Goal: Information Seeking & Learning: Learn about a topic

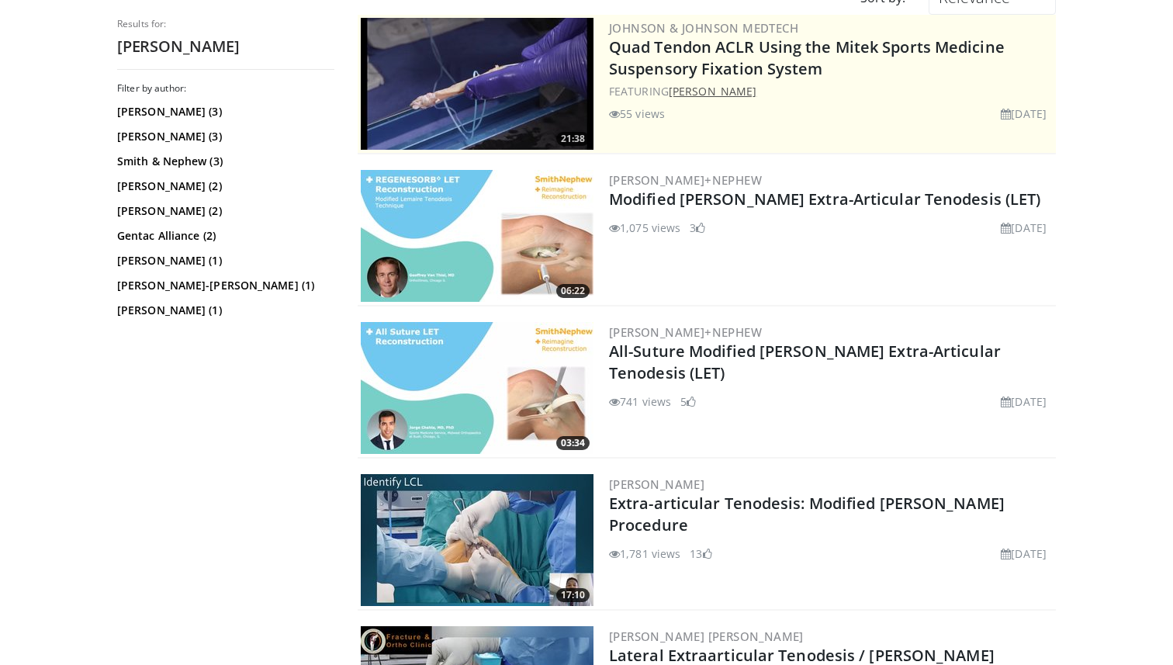
scroll to position [158, 0]
click at [487, 354] on img at bounding box center [477, 387] width 233 height 132
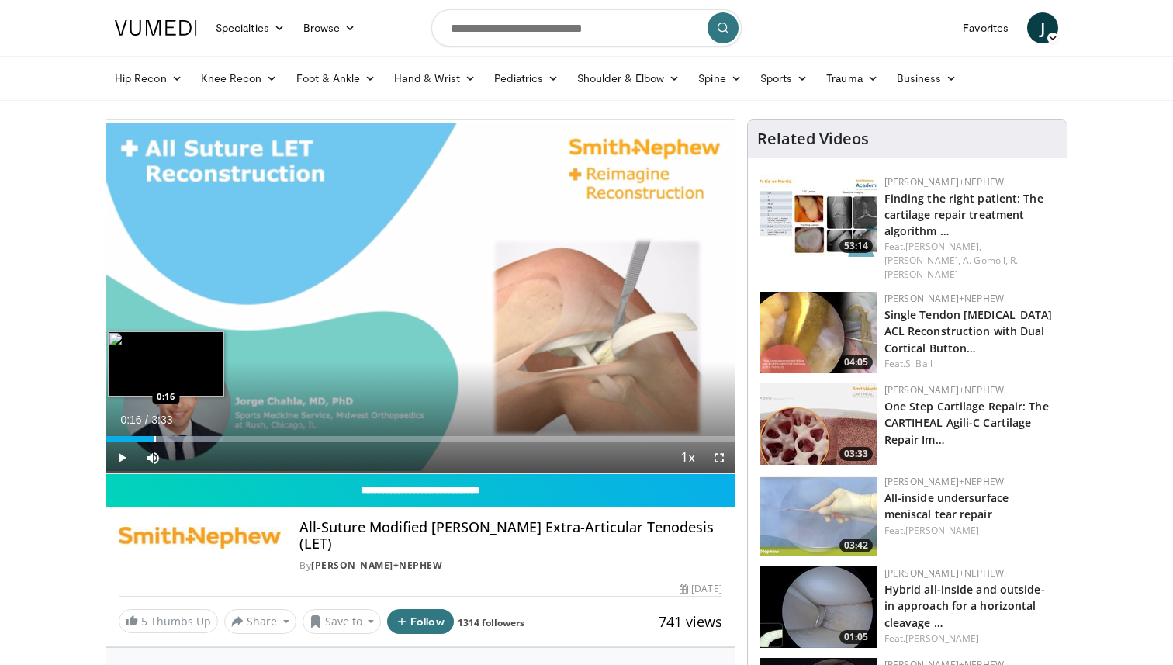
click at [154, 438] on div "Progress Bar" at bounding box center [155, 439] width 2 height 6
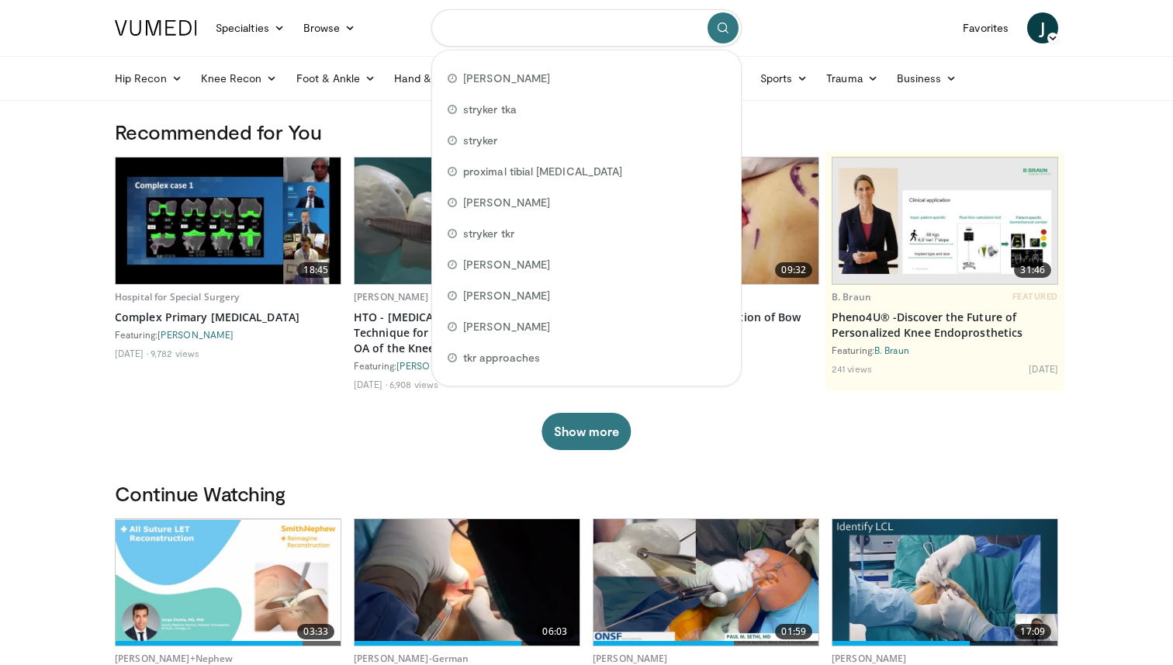
click at [490, 26] on input "Search topics, interventions" at bounding box center [586, 27] width 310 height 37
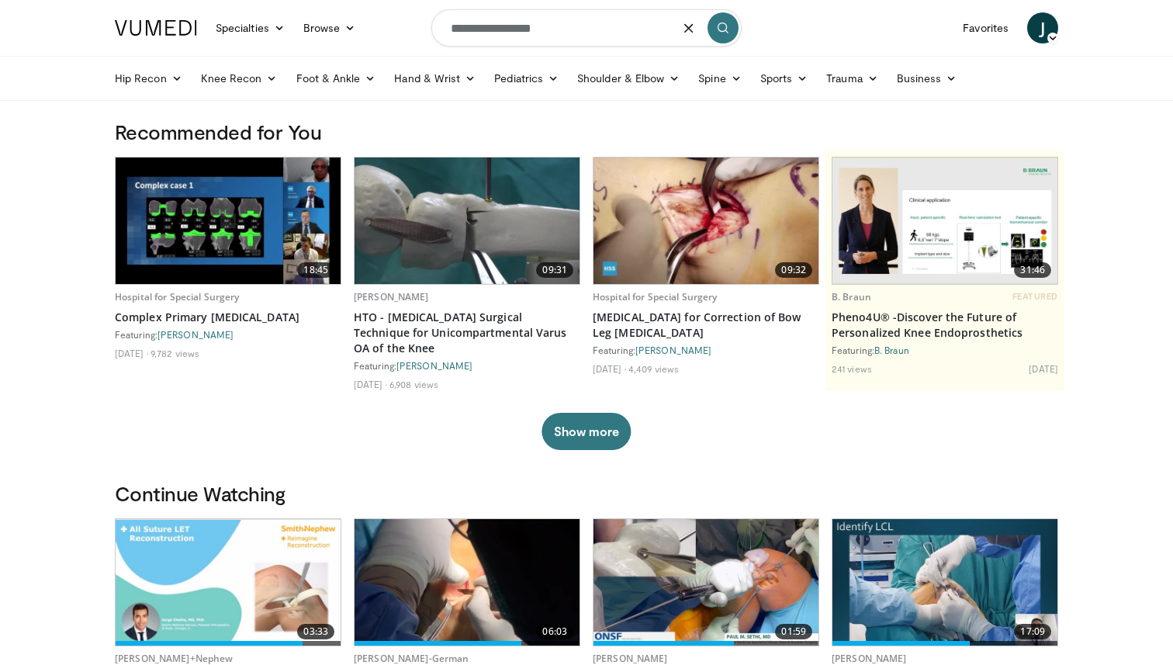
type input "**********"
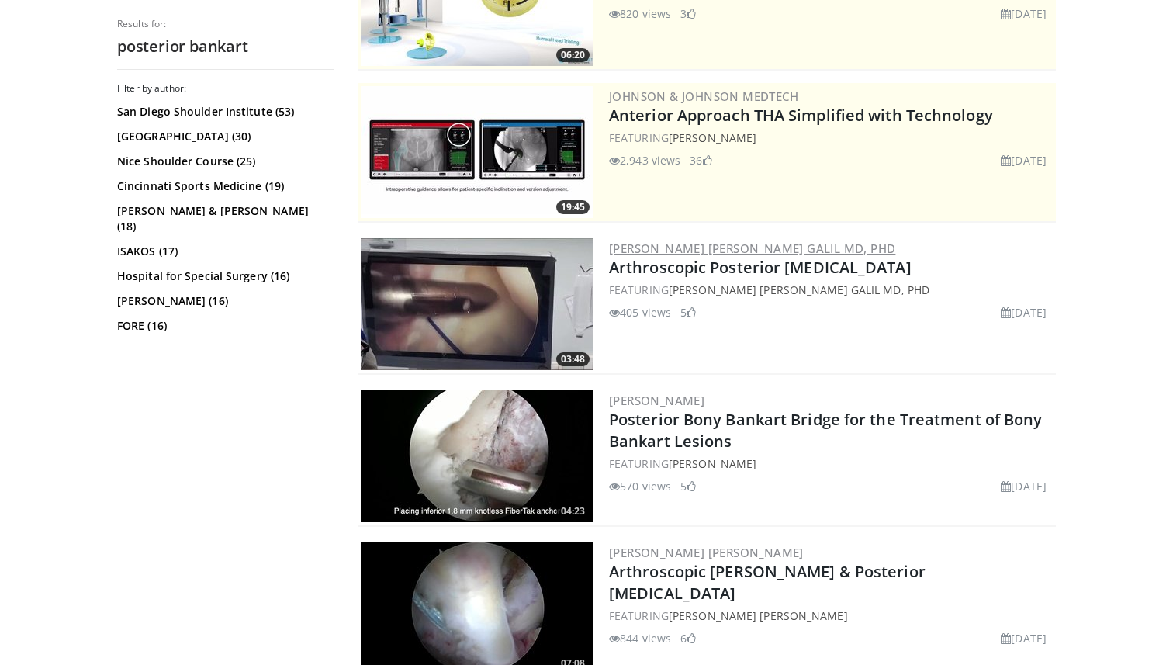
scroll to position [243, 0]
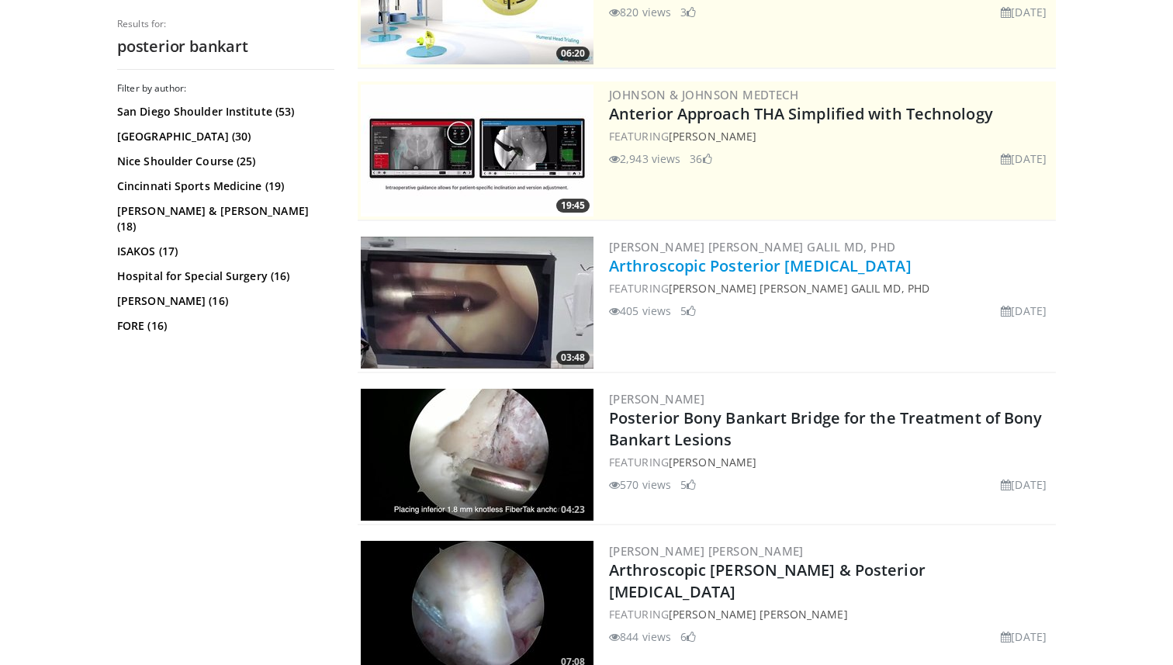
click at [656, 261] on link "Arthroscopic Posterior Bankart Repair" at bounding box center [760, 265] width 303 height 21
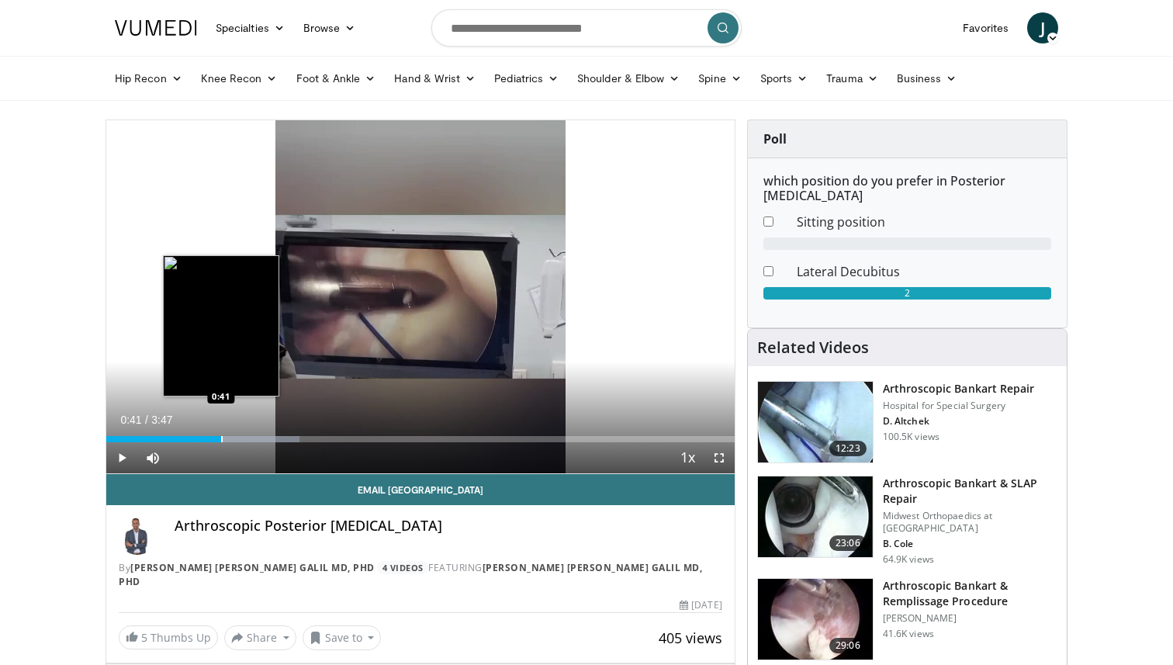
click at [221, 438] on div "Loaded : 30.71% 0:41 0:41" at bounding box center [420, 439] width 629 height 6
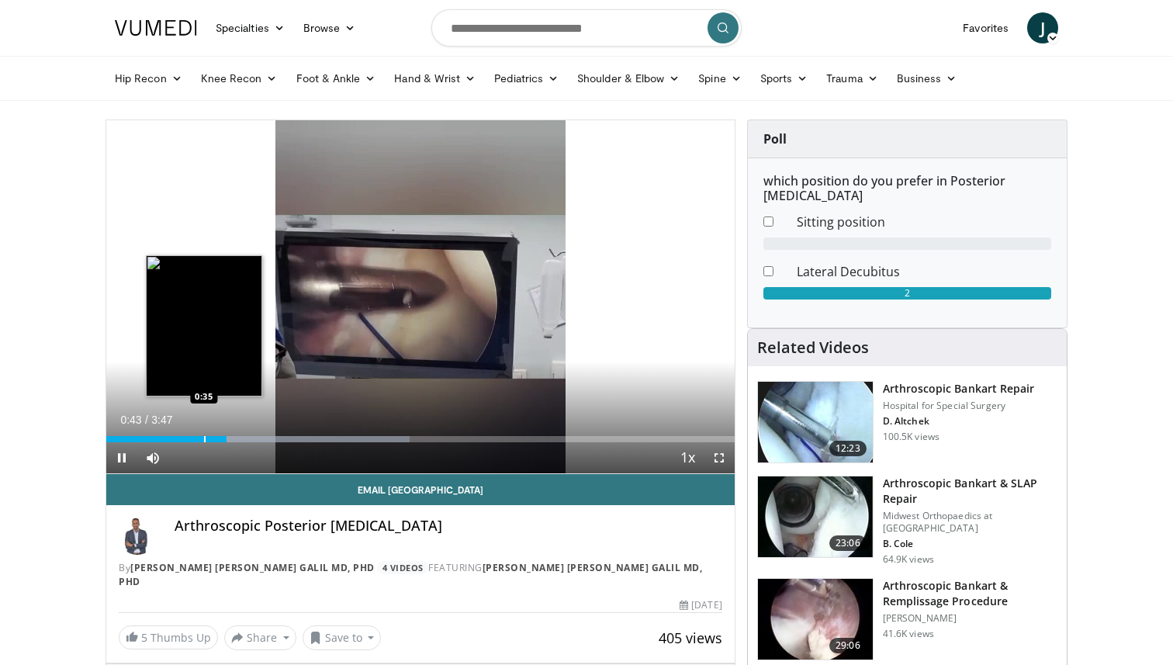
click at [204, 438] on div "Progress Bar" at bounding box center [205, 439] width 2 height 6
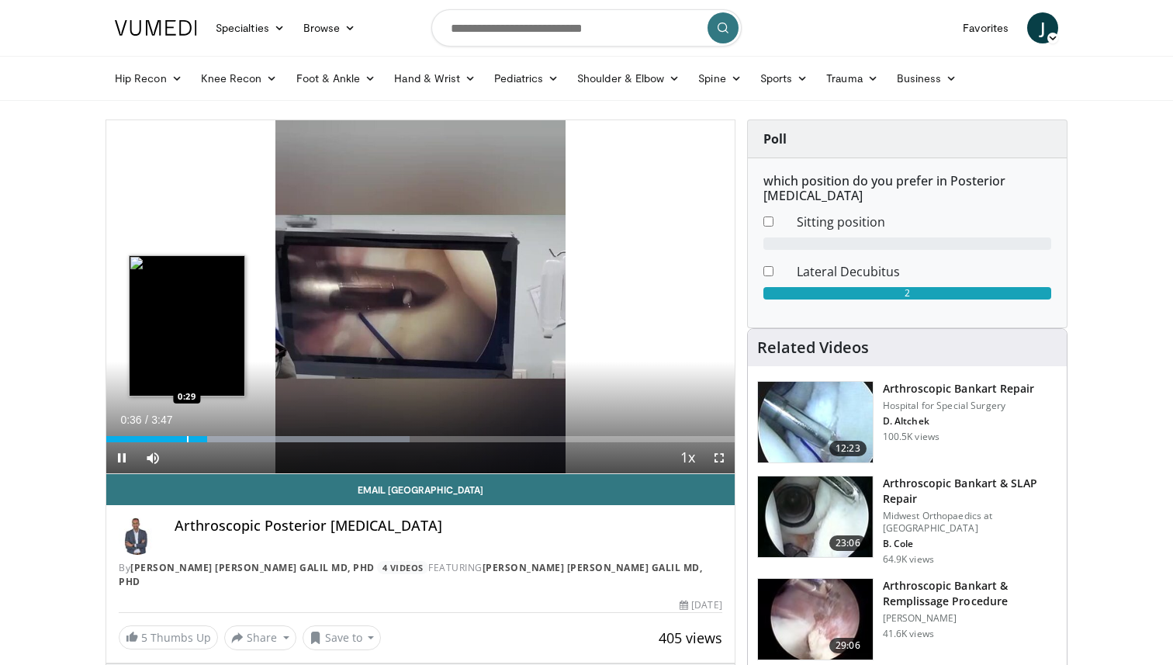
click at [187, 438] on div "Progress Bar" at bounding box center [188, 439] width 2 height 6
click at [172, 438] on div "Progress Bar" at bounding box center [173, 439] width 2 height 6
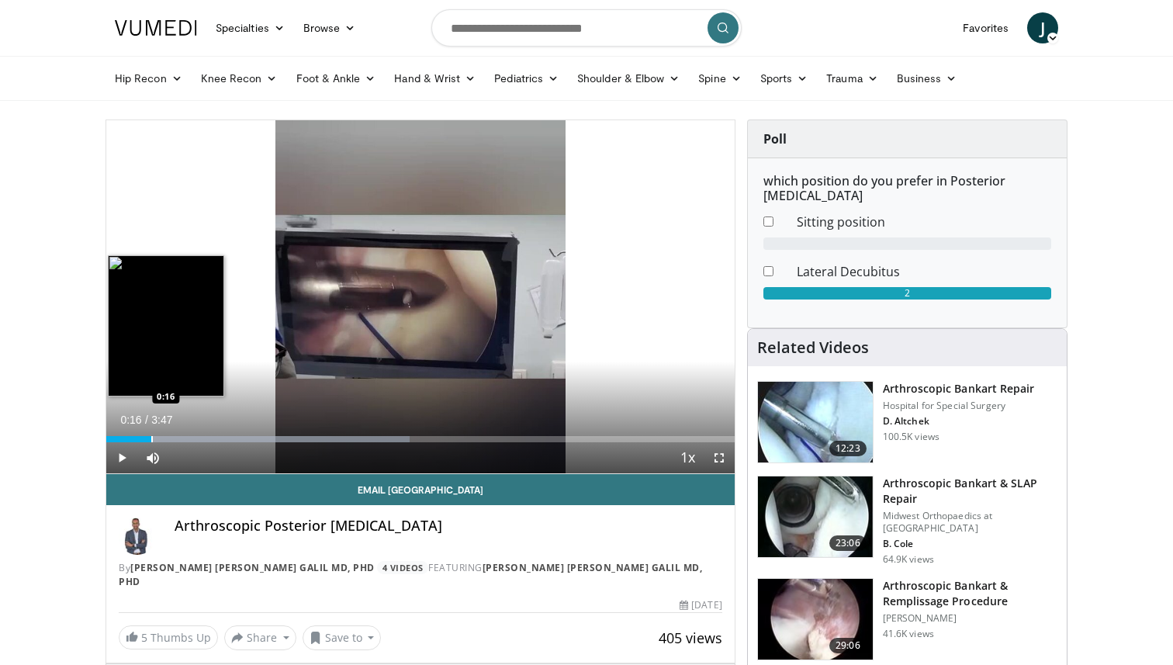
click at [151, 437] on div "Progress Bar" at bounding box center [152, 439] width 2 height 6
click at [161, 438] on div "Progress Bar" at bounding box center [162, 439] width 2 height 6
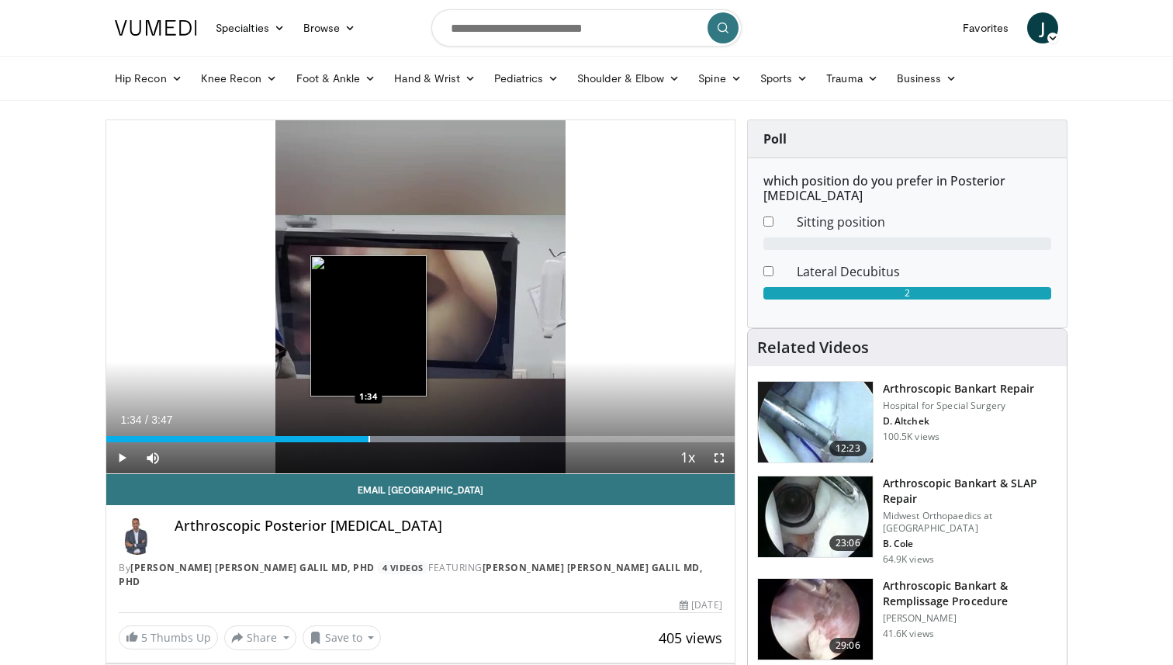
click at [369, 438] on div "Progress Bar" at bounding box center [370, 439] width 2 height 6
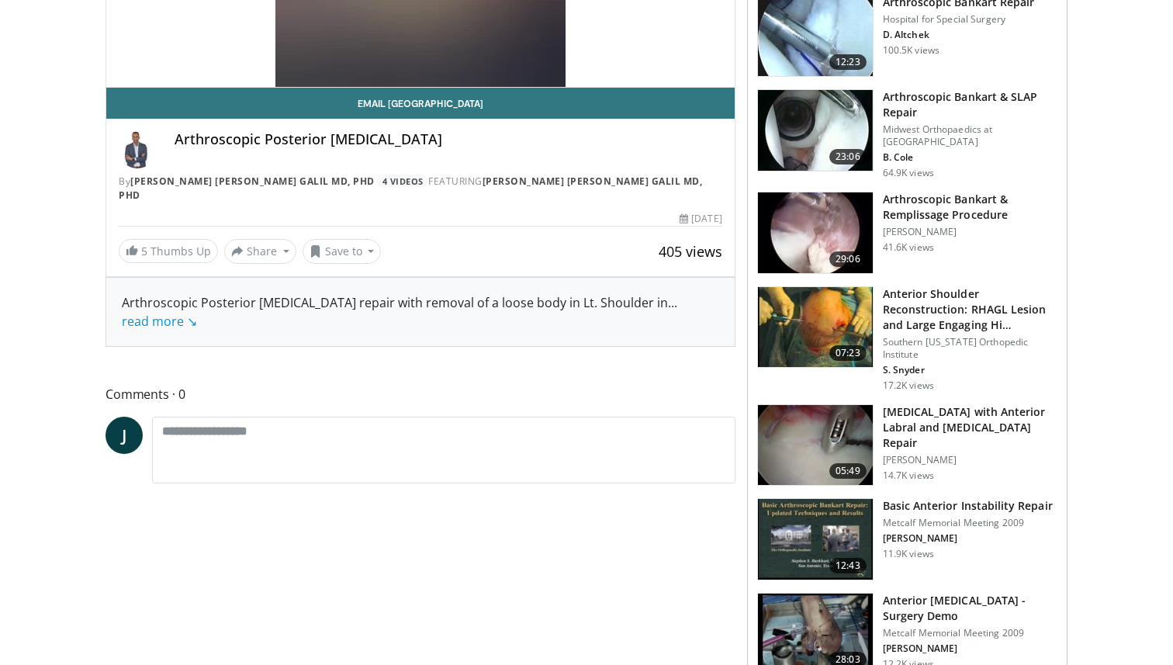
scroll to position [388, 0]
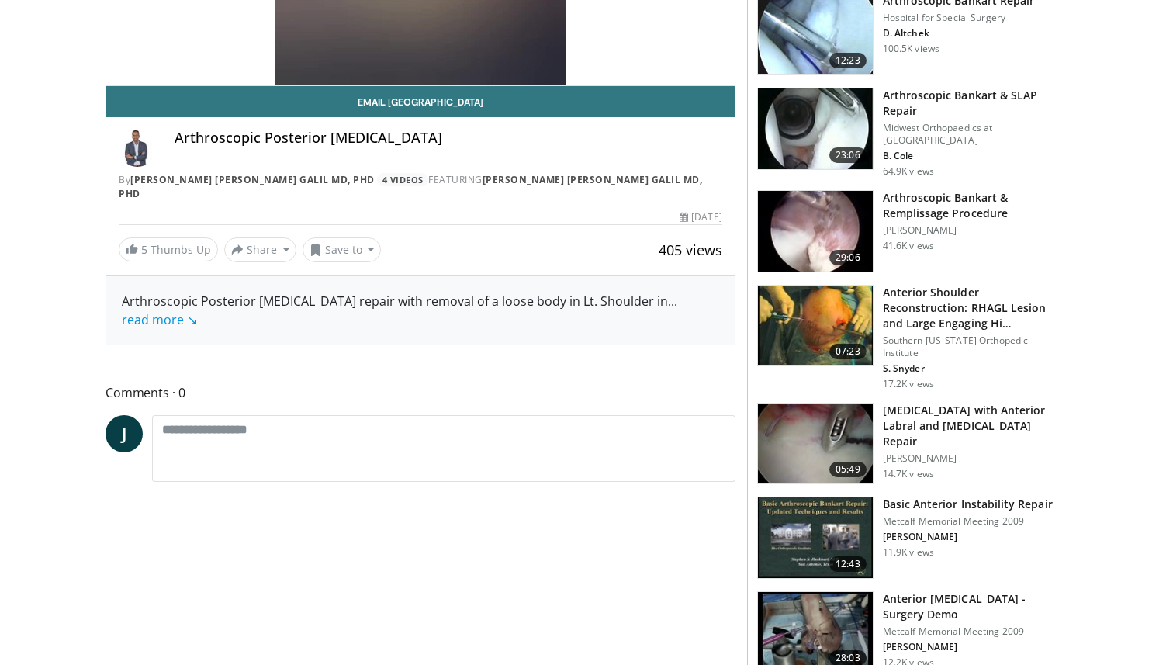
click at [895, 206] on h3 "Arthroscopic Bankart & Remplissage Procedure" at bounding box center [970, 205] width 175 height 31
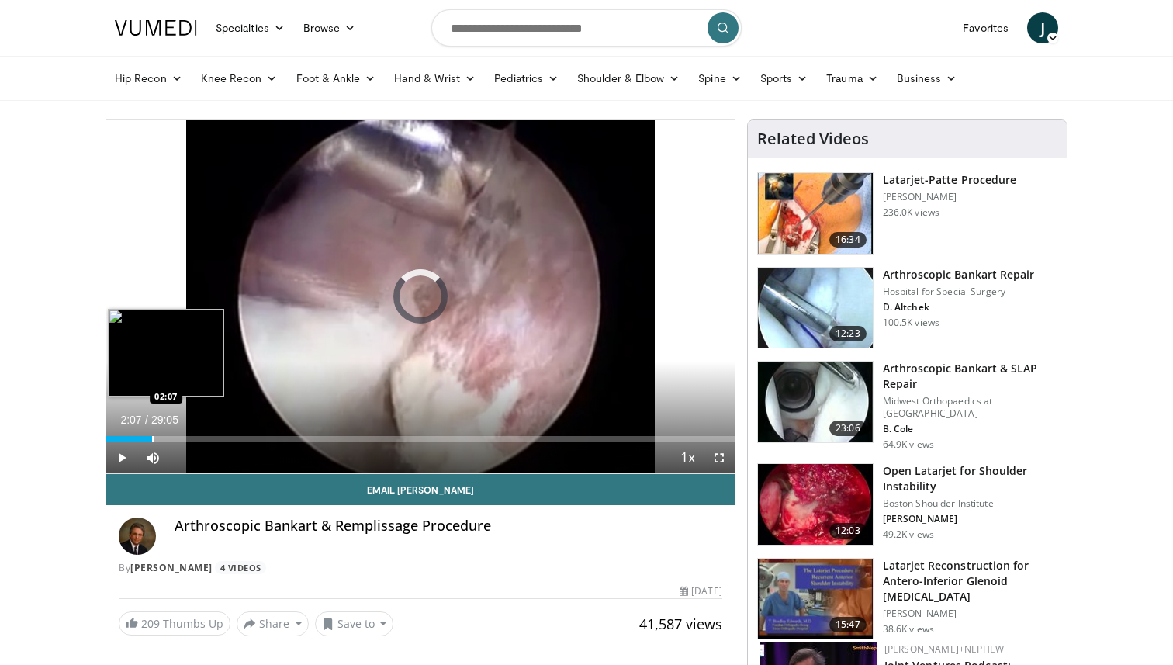
click at [152, 436] on div "Progress Bar" at bounding box center [153, 439] width 2 height 6
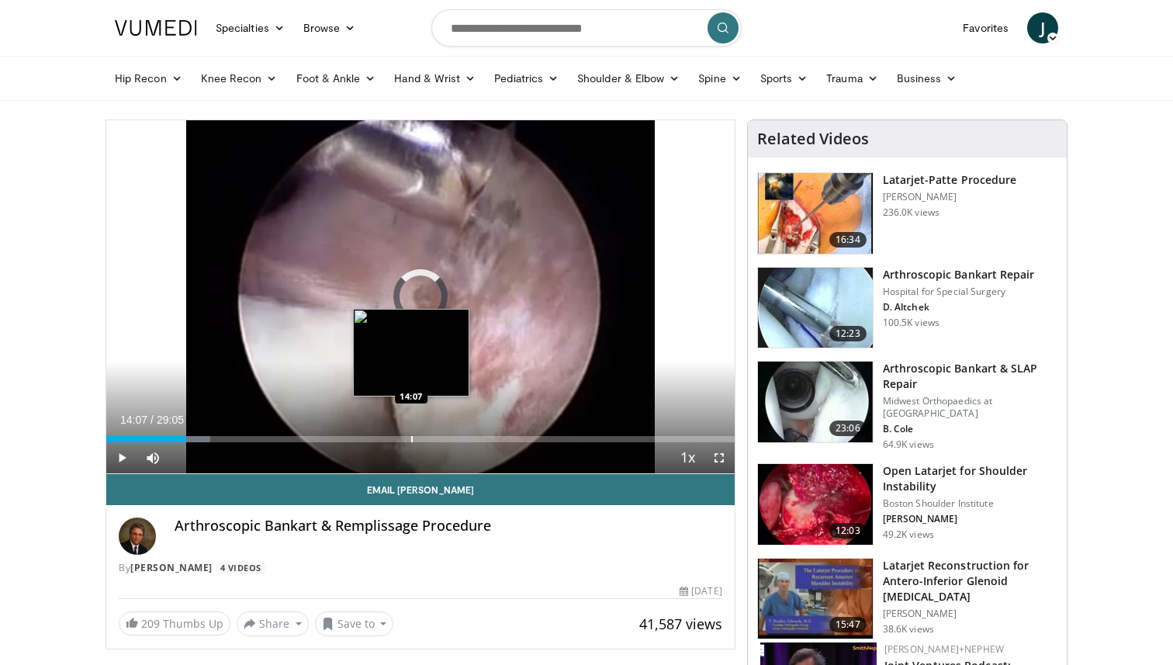
click at [411, 435] on div "Loaded : 16.58% 03:41 14:07" at bounding box center [420, 435] width 629 height 15
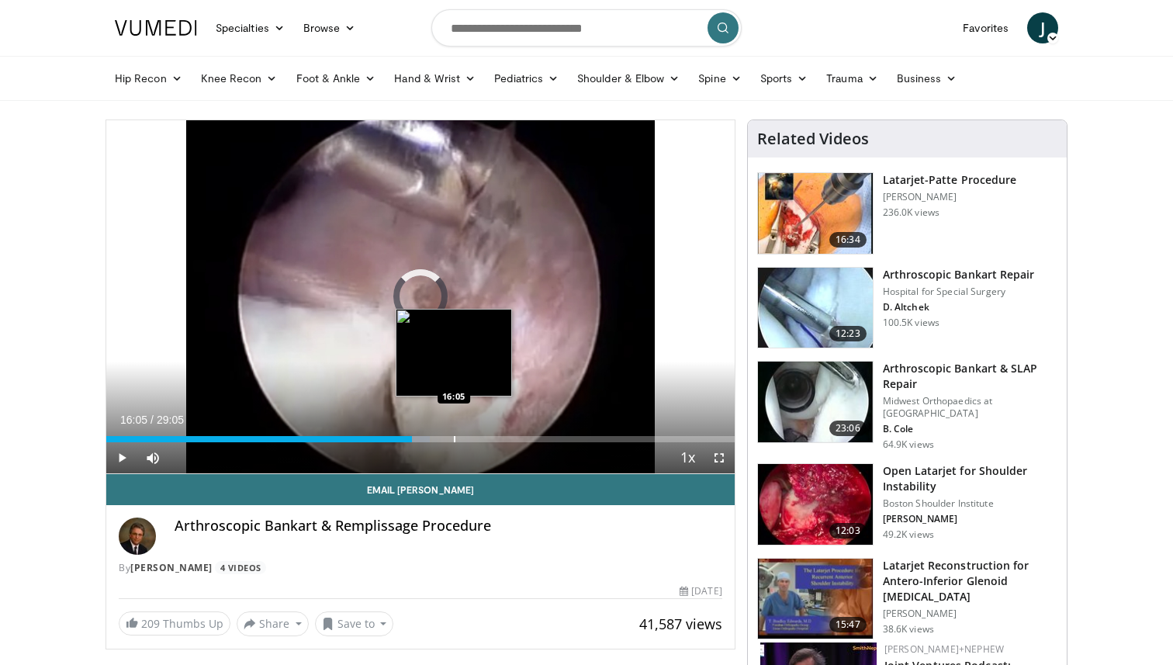
click at [454, 438] on div "Progress Bar" at bounding box center [455, 439] width 2 height 6
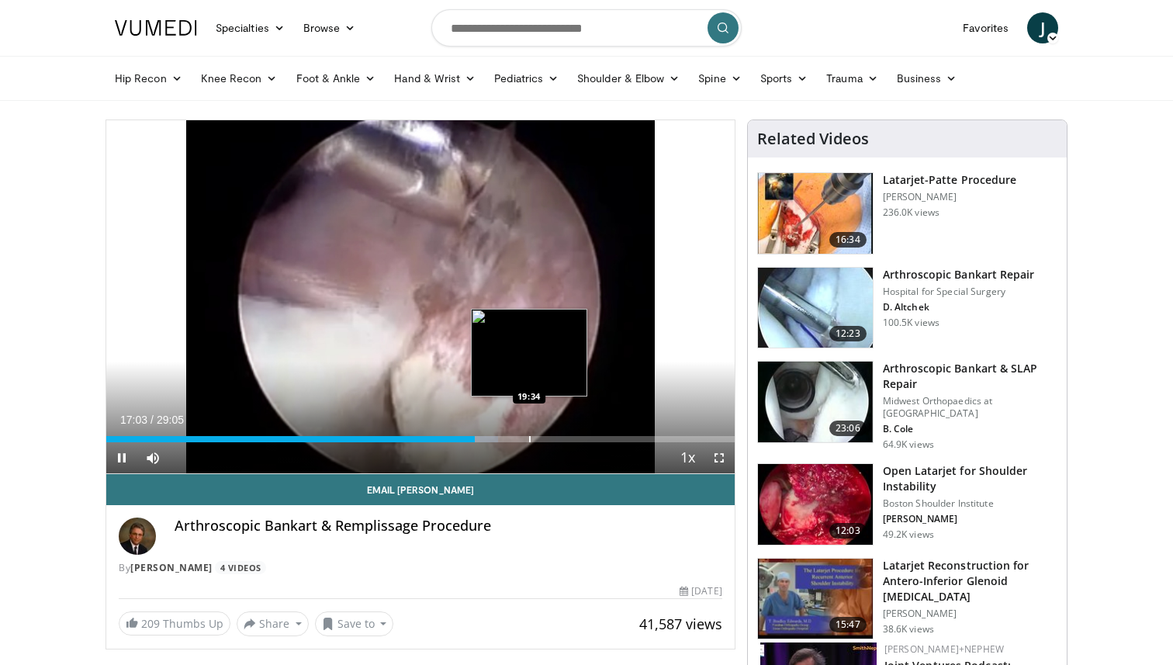
click at [529, 440] on div "Progress Bar" at bounding box center [530, 439] width 2 height 6
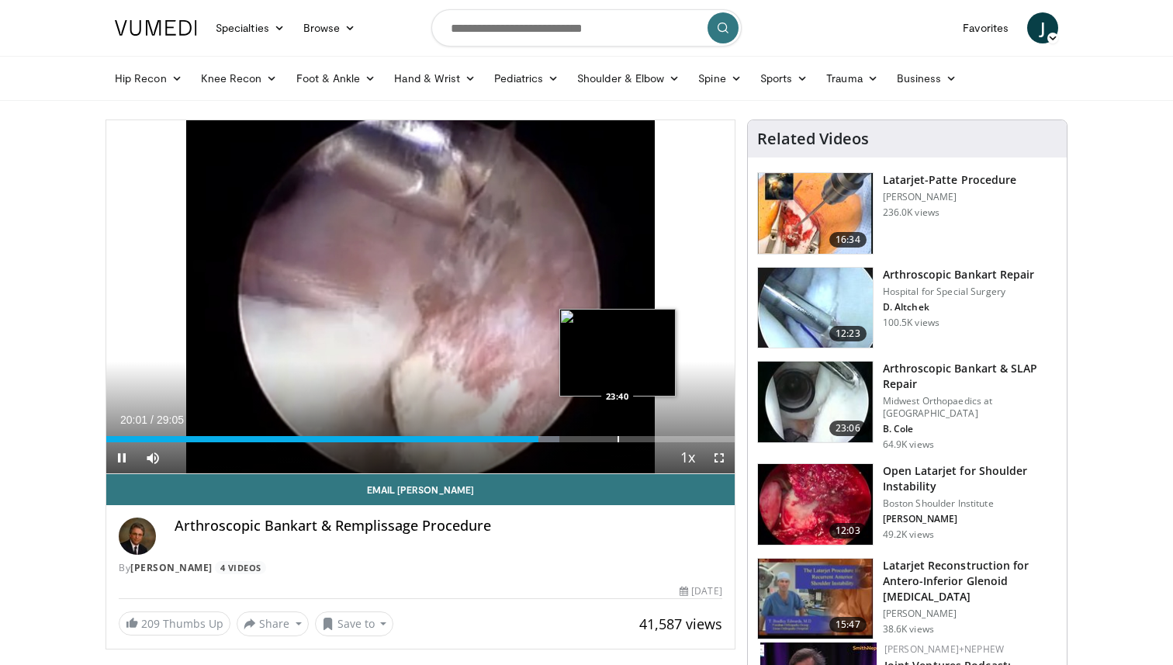
click at [618, 439] on div "Progress Bar" at bounding box center [619, 439] width 2 height 6
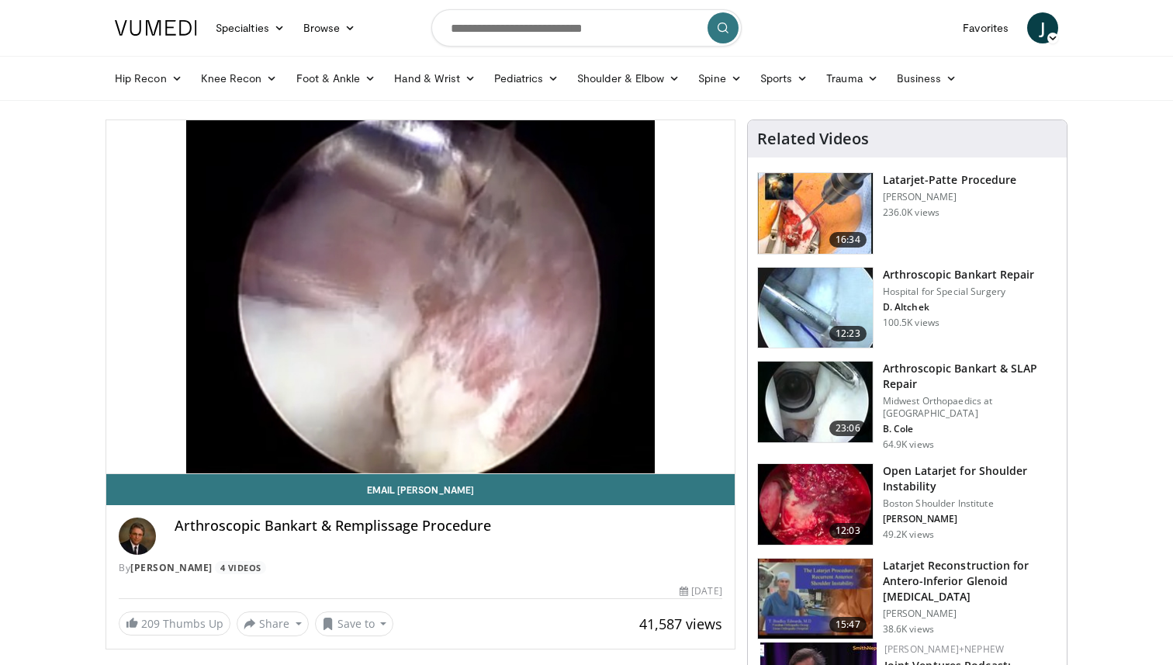
click at [667, 438] on video-js "**********" at bounding box center [420, 297] width 629 height 354
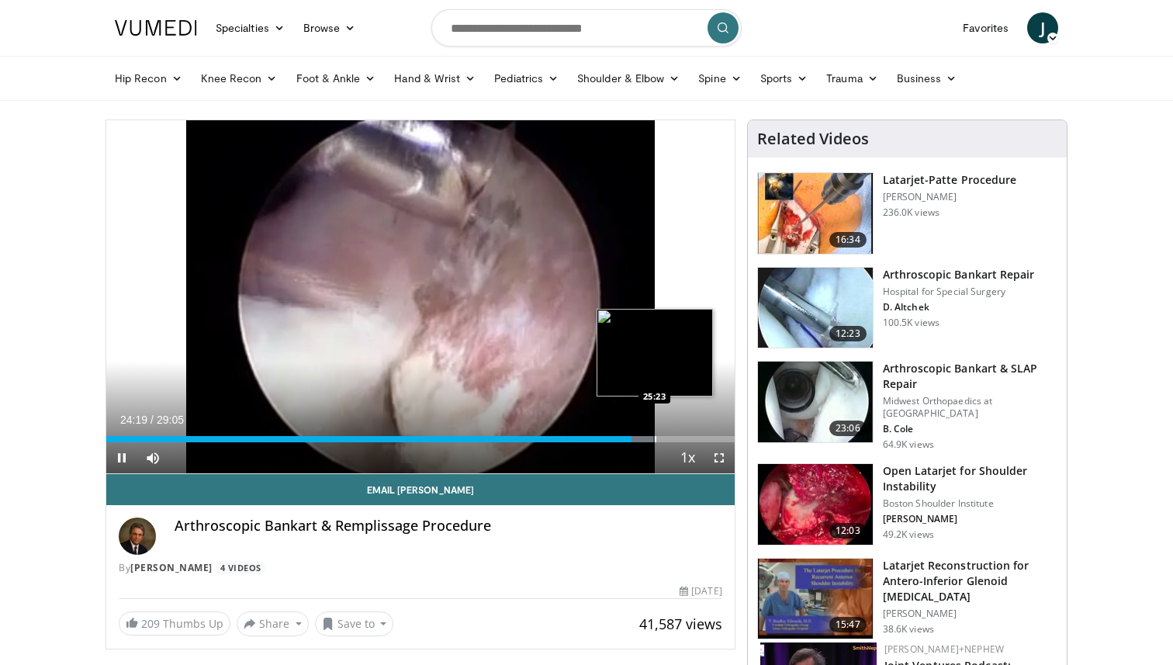
click at [655, 438] on div "Progress Bar" at bounding box center [656, 439] width 2 height 6
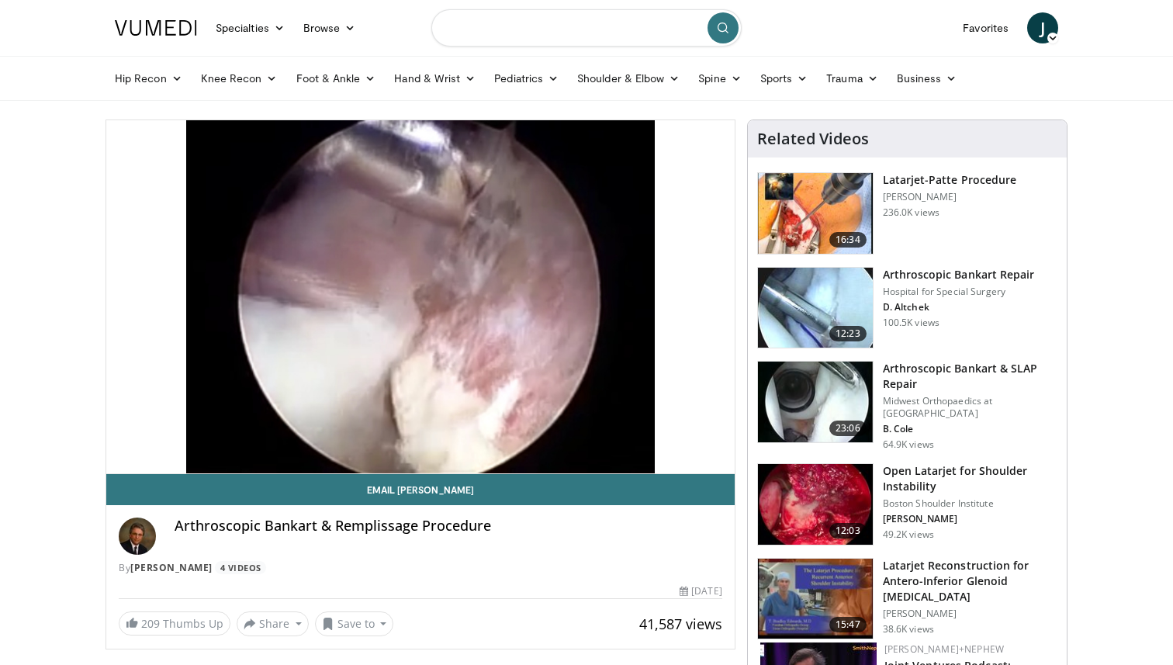
click at [576, 26] on input "Search topics, interventions" at bounding box center [586, 27] width 310 height 37
type input "**********"
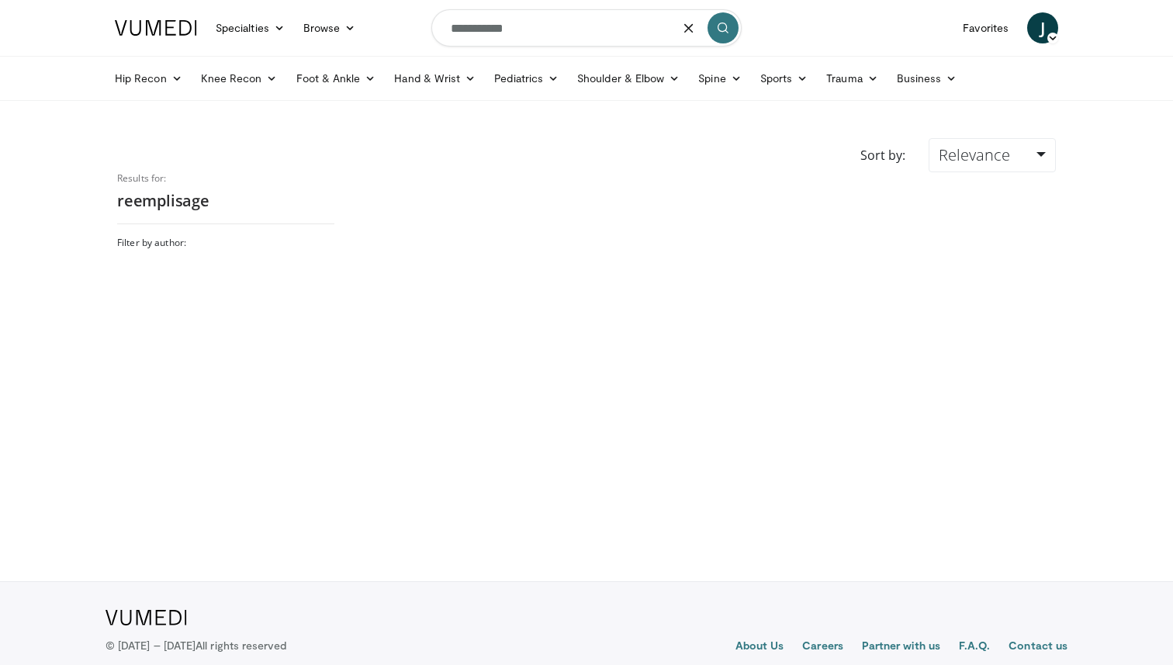
click at [466, 30] on input "**********" at bounding box center [586, 27] width 310 height 37
click at [463, 29] on input "**********" at bounding box center [586, 27] width 310 height 37
type input "**********"
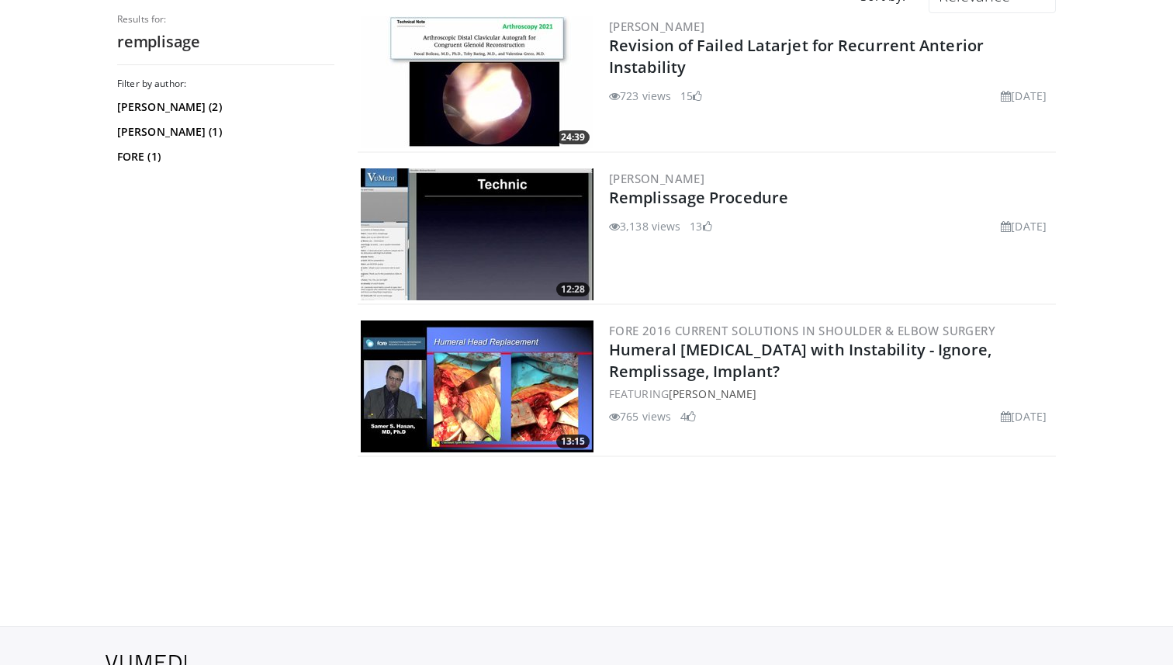
scroll to position [113, 0]
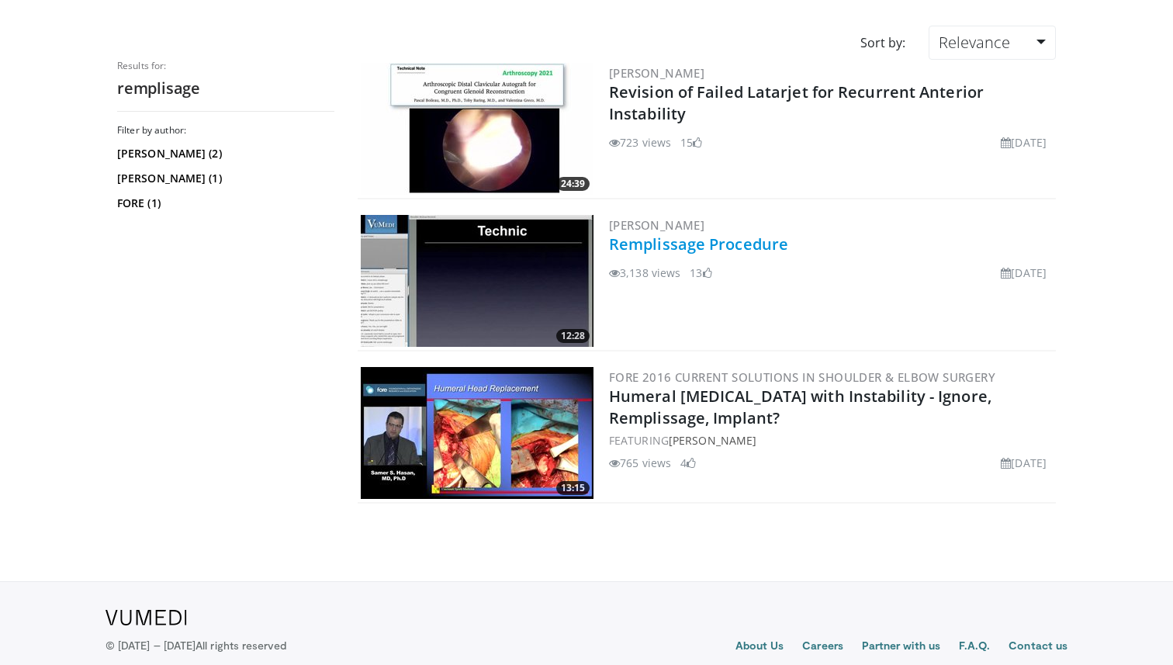
click at [629, 244] on link "Remplissage Procedure" at bounding box center [698, 244] width 179 height 21
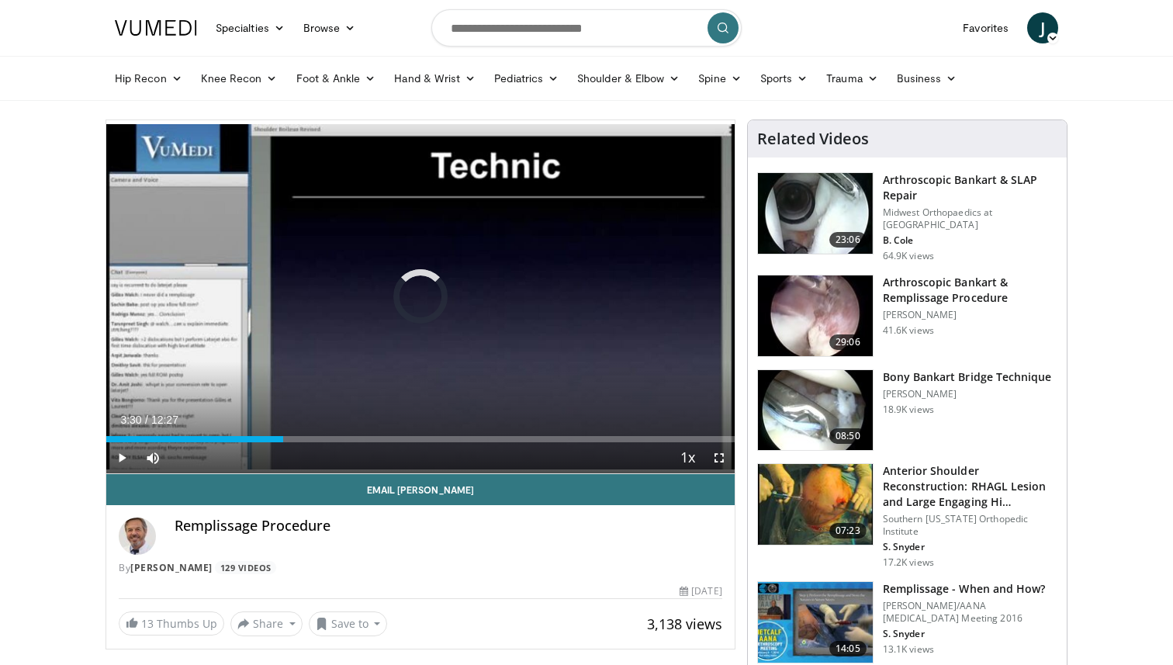
drag, startPoint x: 282, startPoint y: 437, endPoint x: 365, endPoint y: 444, distance: 82.6
click at [365, 444] on div "Current Time 3:30 / Duration 12:27 Play Skip Backward Skip Forward Mute Loaded …" at bounding box center [420, 457] width 629 height 31
click at [411, 442] on div "Current Time 5:09 / Duration 12:27 Pause Skip Backward Skip Forward Mute Loaded…" at bounding box center [420, 457] width 629 height 31
click at [475, 443] on div "Current Time 5:11 / Duration 12:27 Pause Skip Backward Skip Forward Mute Loaded…" at bounding box center [420, 457] width 629 height 31
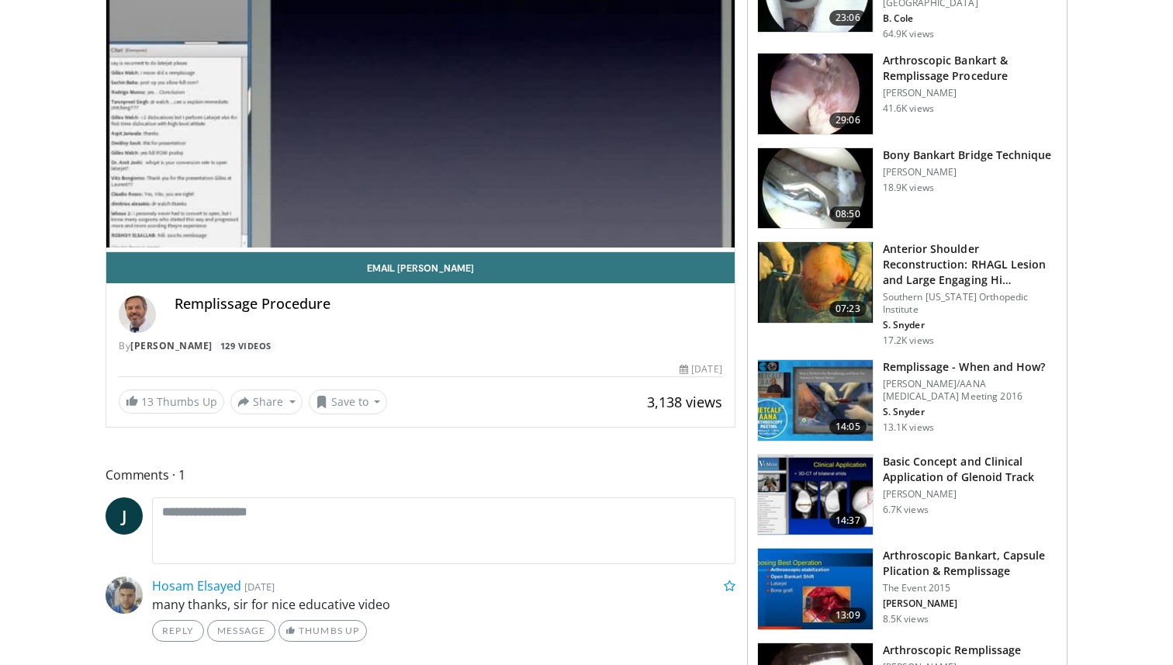
scroll to position [223, 0]
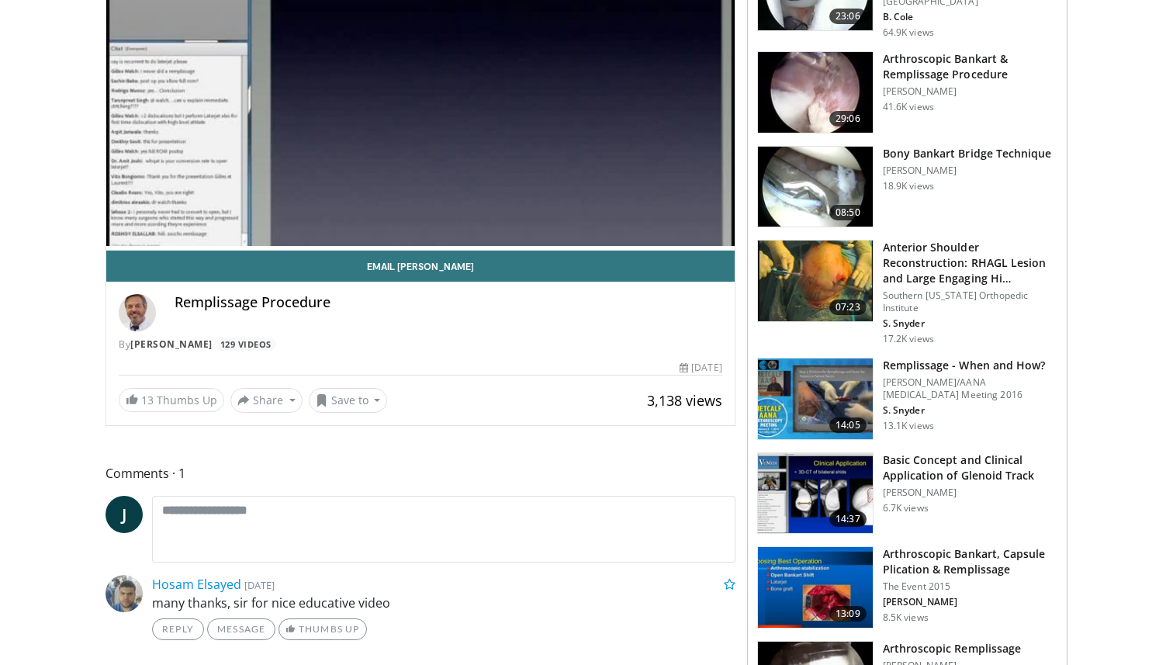
click at [908, 360] on h3 "Remplissage - When and How?" at bounding box center [970, 366] width 175 height 16
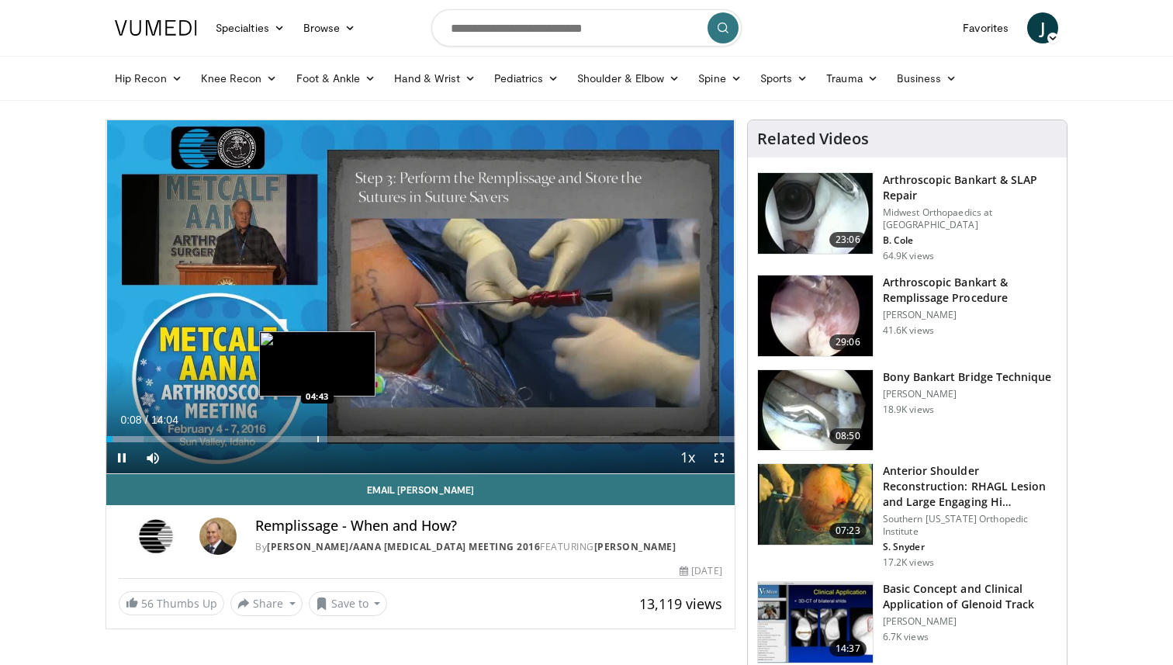
click at [317, 440] on div "Progress Bar" at bounding box center [318, 439] width 2 height 6
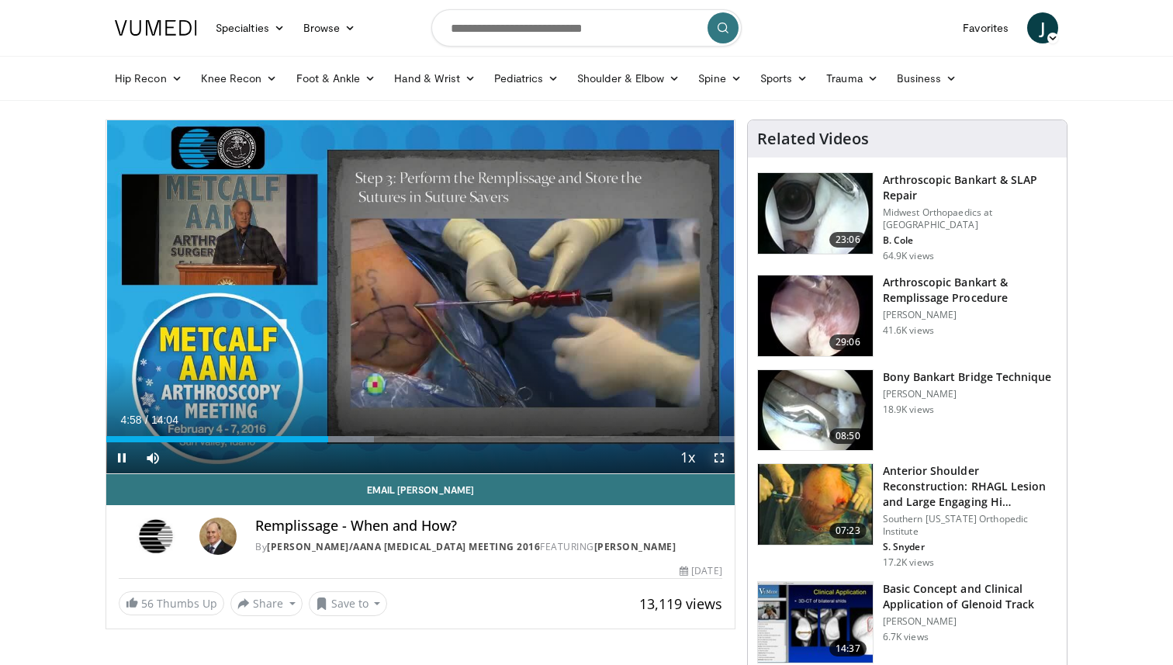
click at [721, 456] on span "Video Player" at bounding box center [719, 457] width 31 height 31
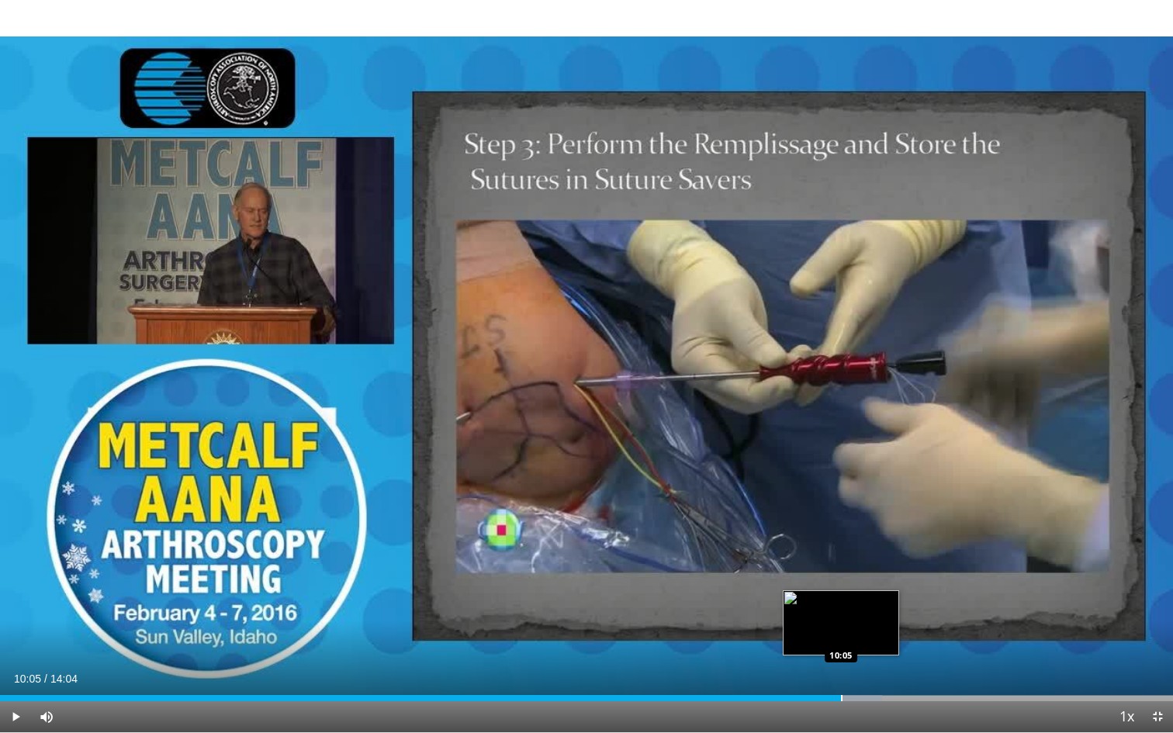
click at [841, 664] on div "Progress Bar" at bounding box center [842, 698] width 2 height 6
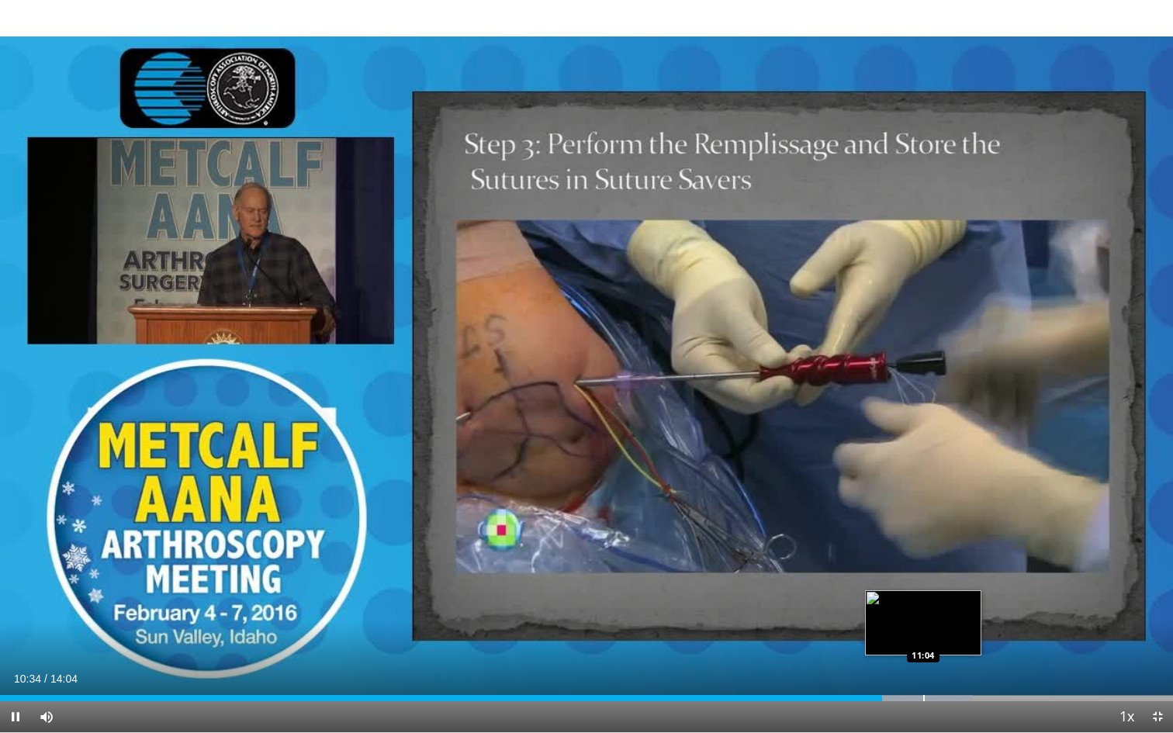
click at [923, 664] on div "Loaded : 82.92% 10:34 11:04" at bounding box center [586, 694] width 1173 height 15
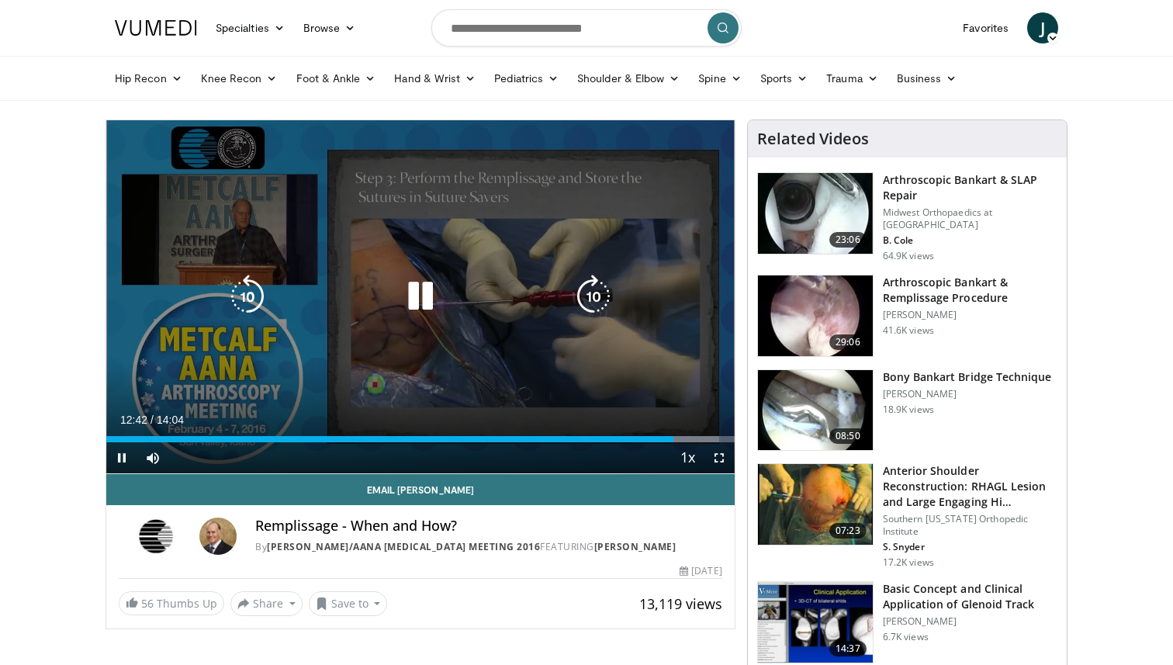
click at [424, 302] on icon "Video Player" at bounding box center [420, 296] width 43 height 43
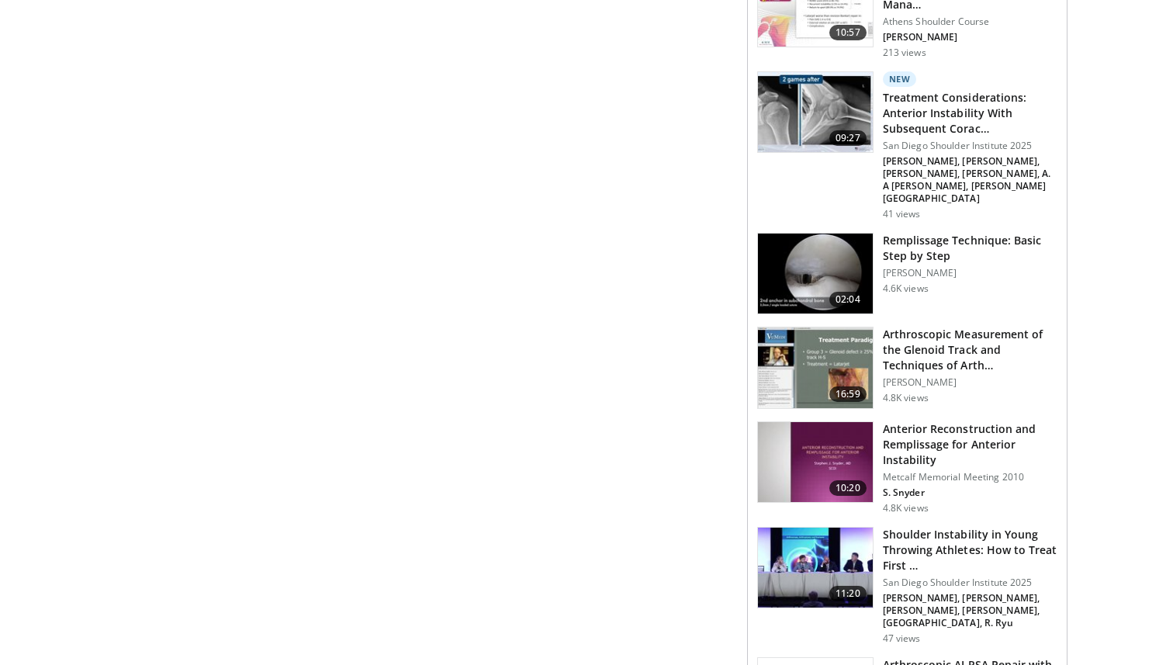
scroll to position [1113, 0]
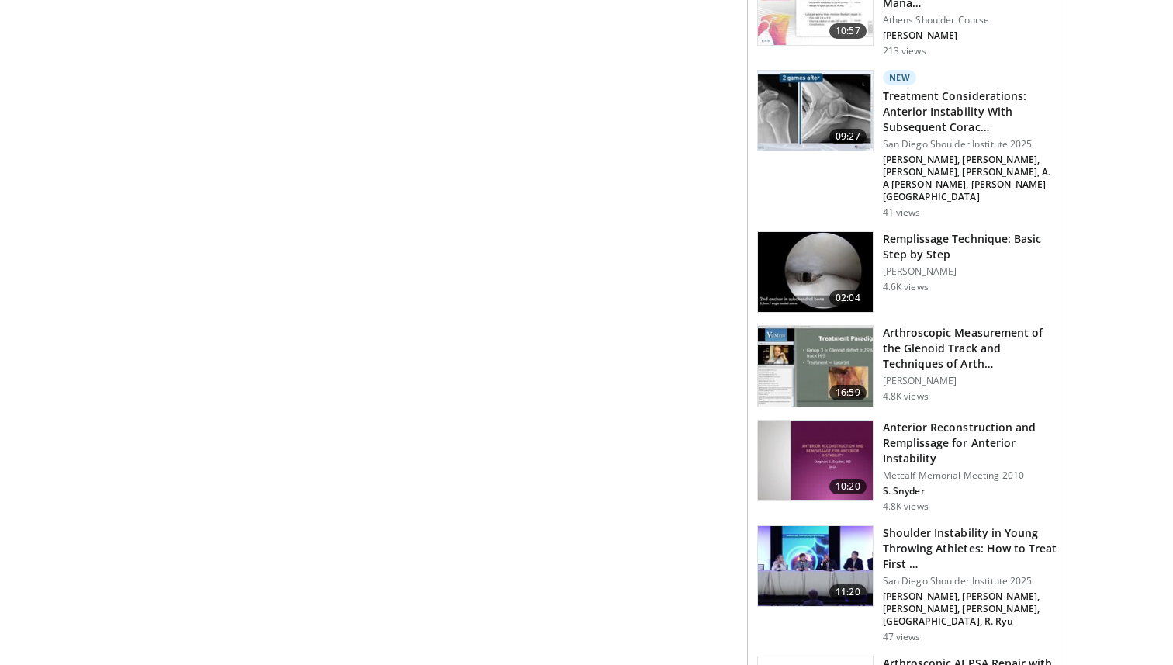
click at [935, 231] on h3 "Remplissage Technique: Basic Step by Step" at bounding box center [970, 246] width 175 height 31
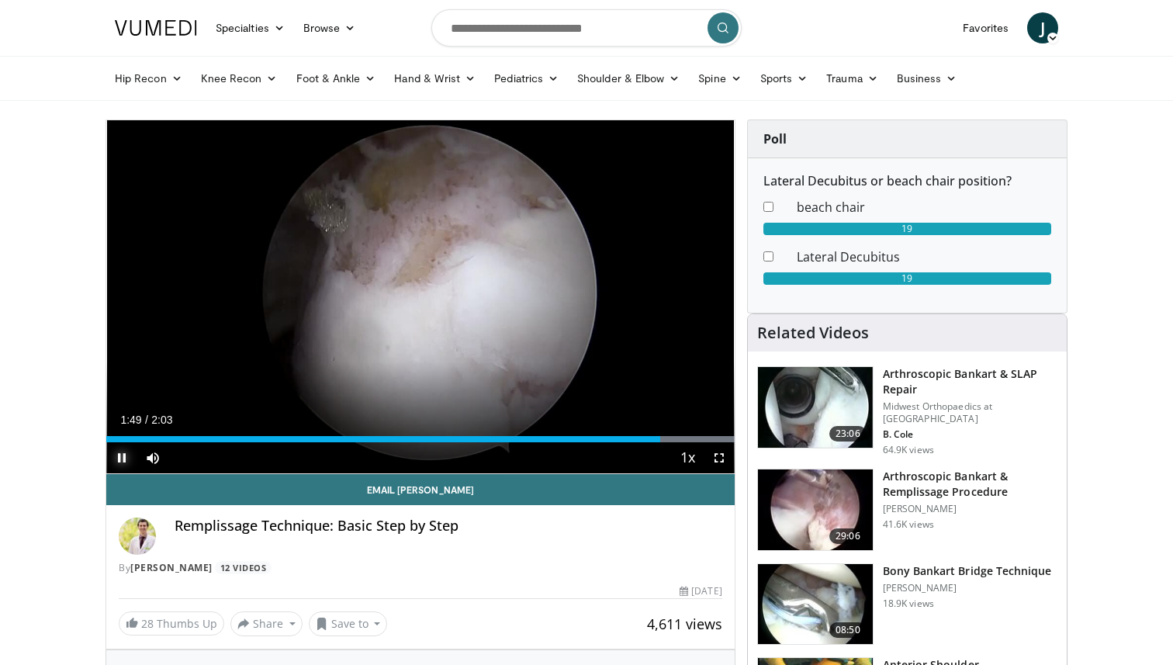
click at [123, 452] on span "Video Player" at bounding box center [121, 457] width 31 height 31
